Goal: Information Seeking & Learning: Understand process/instructions

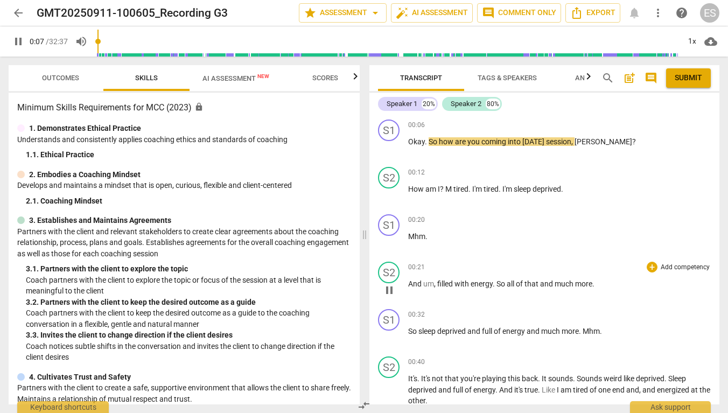
type input "7"
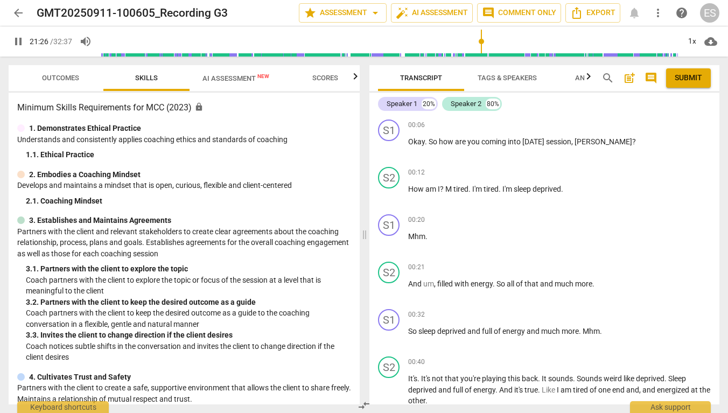
click at [486, 40] on input "range" at bounding box center [390, 41] width 580 height 34
click at [495, 39] on input "range" at bounding box center [390, 41] width 580 height 34
click at [497, 39] on input "range" at bounding box center [390, 41] width 580 height 34
click at [505, 40] on input "range" at bounding box center [390, 41] width 580 height 34
click at [513, 40] on input "range" at bounding box center [390, 41] width 580 height 34
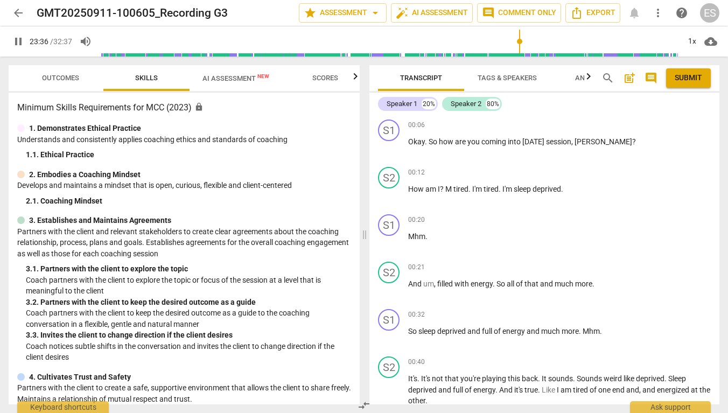
click at [520, 40] on input "range" at bounding box center [390, 41] width 580 height 34
click at [526, 37] on input "range" at bounding box center [390, 41] width 580 height 34
click at [581, 40] on input "range" at bounding box center [390, 41] width 580 height 34
type input "1814"
click at [22, 13] on span "arrow_back" at bounding box center [18, 12] width 13 height 13
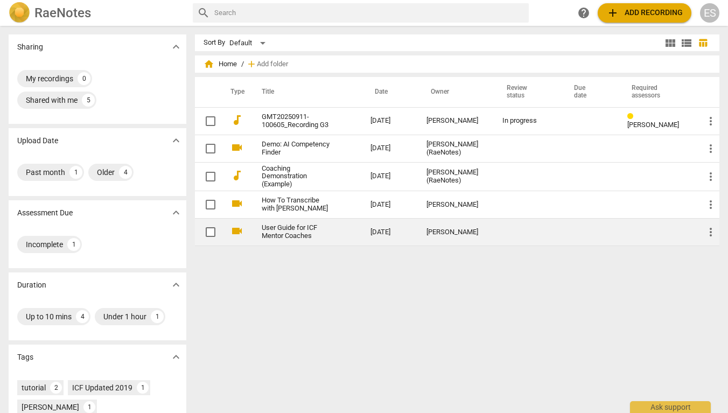
click at [299, 228] on link "User Guide for ICF Mentor Coaches" at bounding box center [297, 232] width 70 height 16
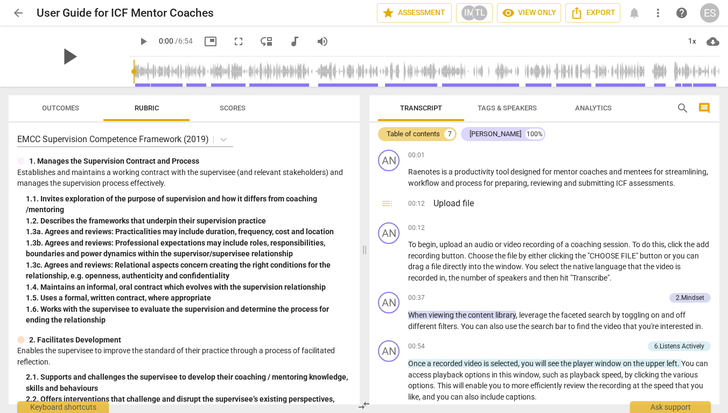
click at [66, 56] on span "play_arrow" at bounding box center [69, 57] width 28 height 28
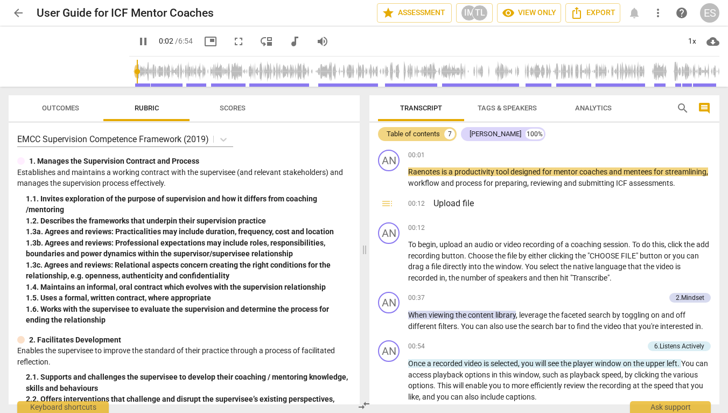
click at [150, 68] on input "range" at bounding box center [427, 71] width 586 height 34
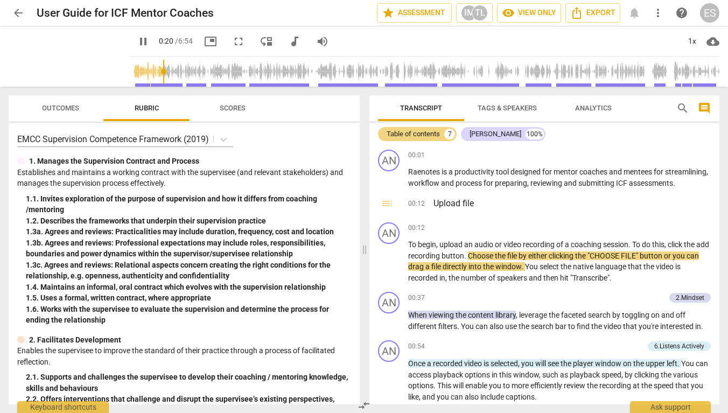
click at [137, 41] on span "pause" at bounding box center [143, 41] width 13 height 13
type input "21"
